Goal: Browse casually: Explore the website without a specific task or goal

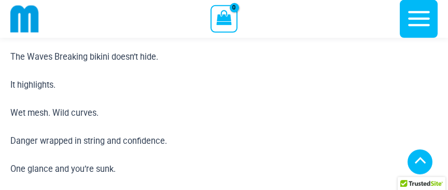
scroll to position [831, 0]
click at [408, 15] on icon "button" at bounding box center [419, 19] width 26 height 26
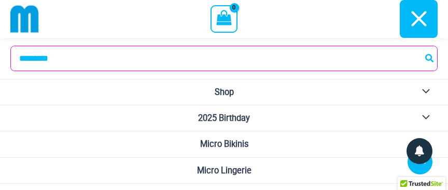
click at [408, 15] on icon "button" at bounding box center [419, 19] width 26 height 26
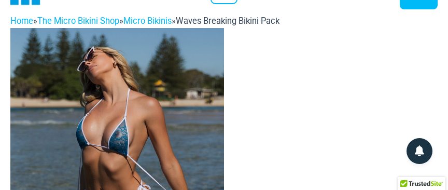
scroll to position [0, 0]
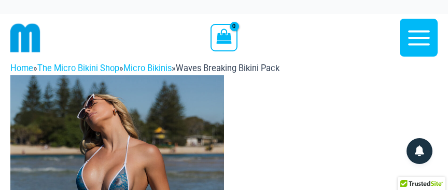
click at [24, 37] on img at bounding box center [25, 38] width 30 height 30
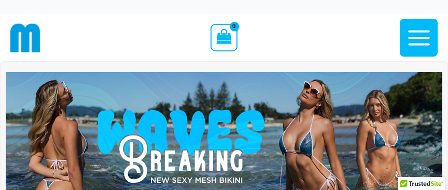
click at [417, 36] on icon "button" at bounding box center [419, 38] width 26 height 26
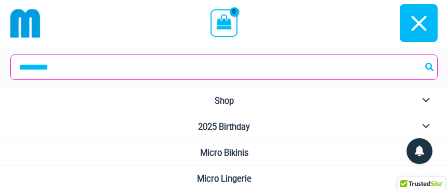
scroll to position [168, 0]
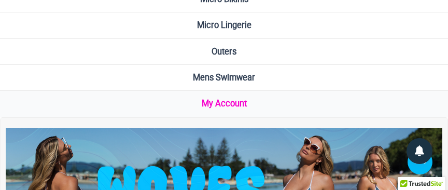
click at [233, 102] on span "My Account" at bounding box center [224, 103] width 45 height 10
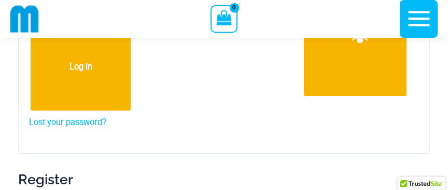
scroll to position [161, 0]
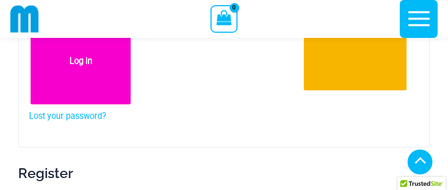
click at [80, 61] on button "Log in" at bounding box center [81, 61] width 100 height 86
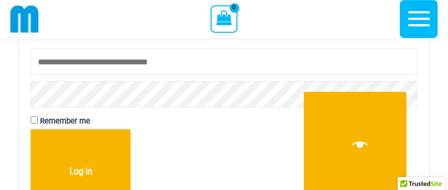
scroll to position [104, 0]
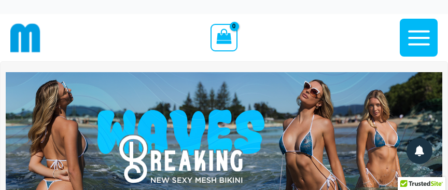
click at [24, 30] on img at bounding box center [25, 38] width 30 height 30
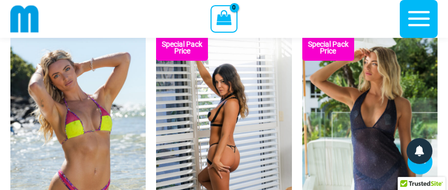
scroll to position [1111, 0]
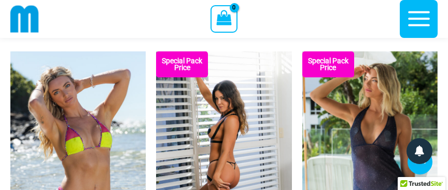
click at [196, 113] on img at bounding box center [223, 152] width 135 height 203
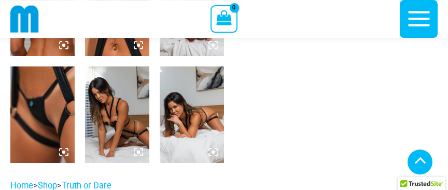
scroll to position [605, 0]
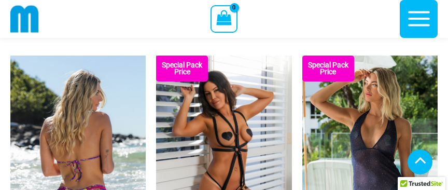
scroll to position [1111, 0]
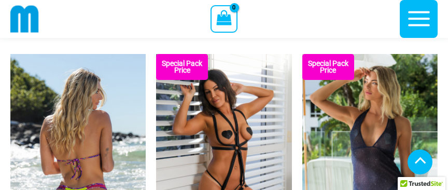
click at [96, 101] on img at bounding box center [77, 156] width 135 height 205
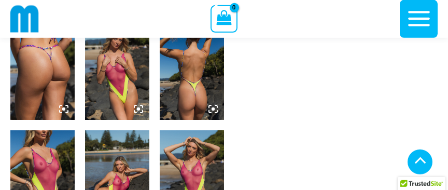
scroll to position [889, 0]
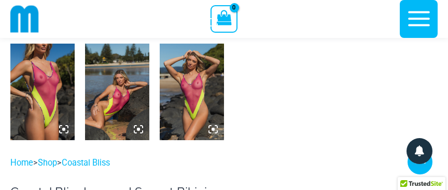
click at [49, 92] on img at bounding box center [42, 92] width 64 height 96
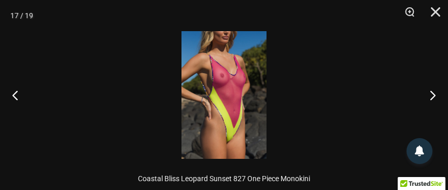
click at [218, 79] on img at bounding box center [223, 95] width 85 height 128
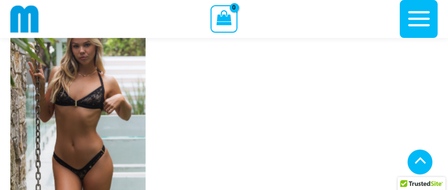
scroll to position [1443, 0]
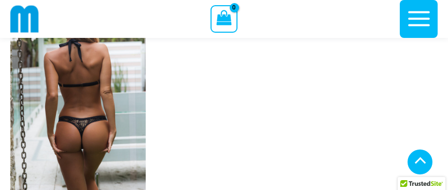
click at [120, 84] on img at bounding box center [77, 93] width 135 height 203
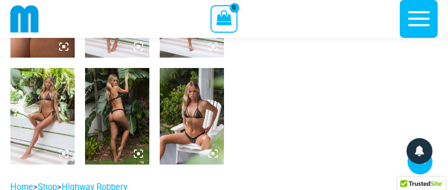
scroll to position [718, 0]
